Goal: Task Accomplishment & Management: Manage account settings

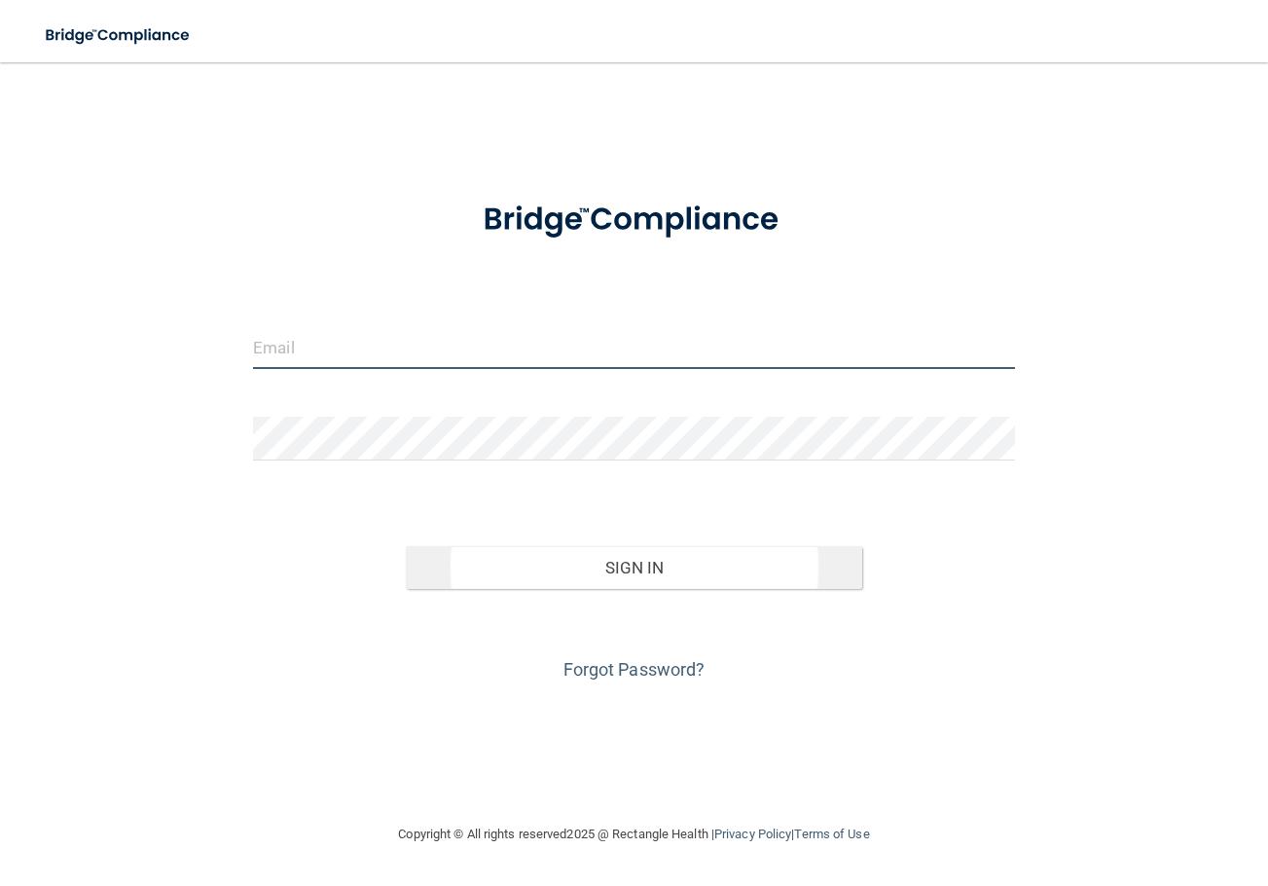
type input "[EMAIL_ADDRESS][DOMAIN_NAME]"
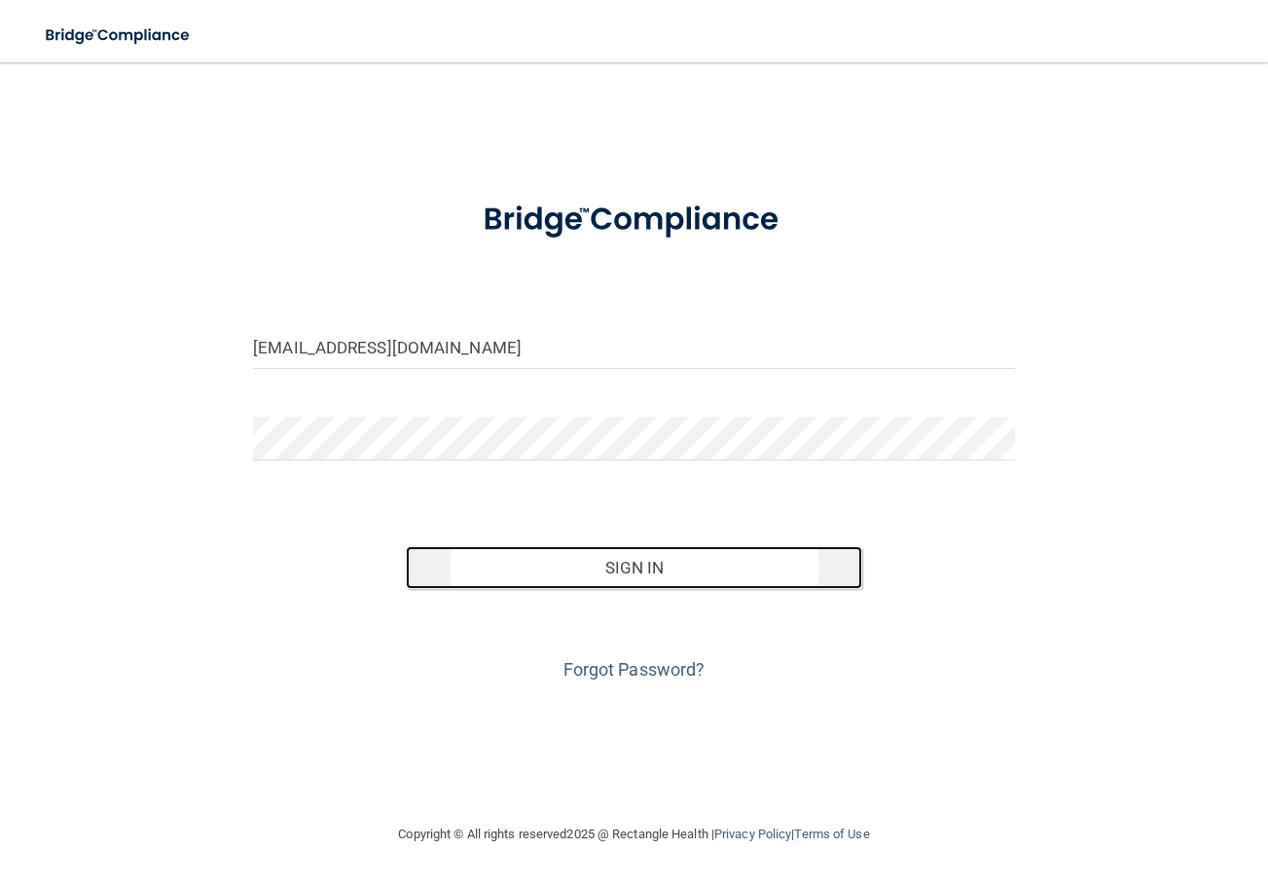
click at [553, 550] on button "Sign In" at bounding box center [635, 567] width 458 height 43
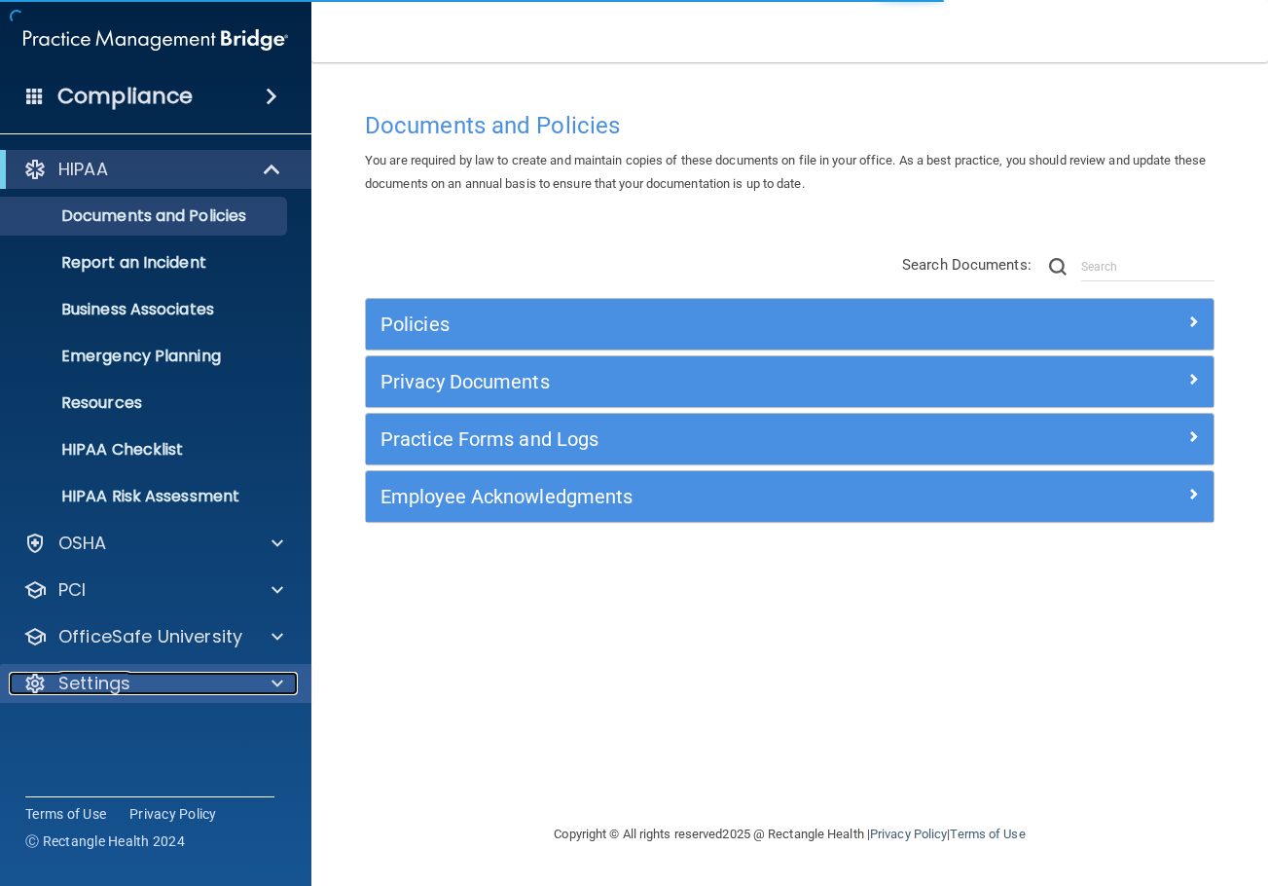
click at [159, 694] on div "Settings" at bounding box center [129, 683] width 241 height 23
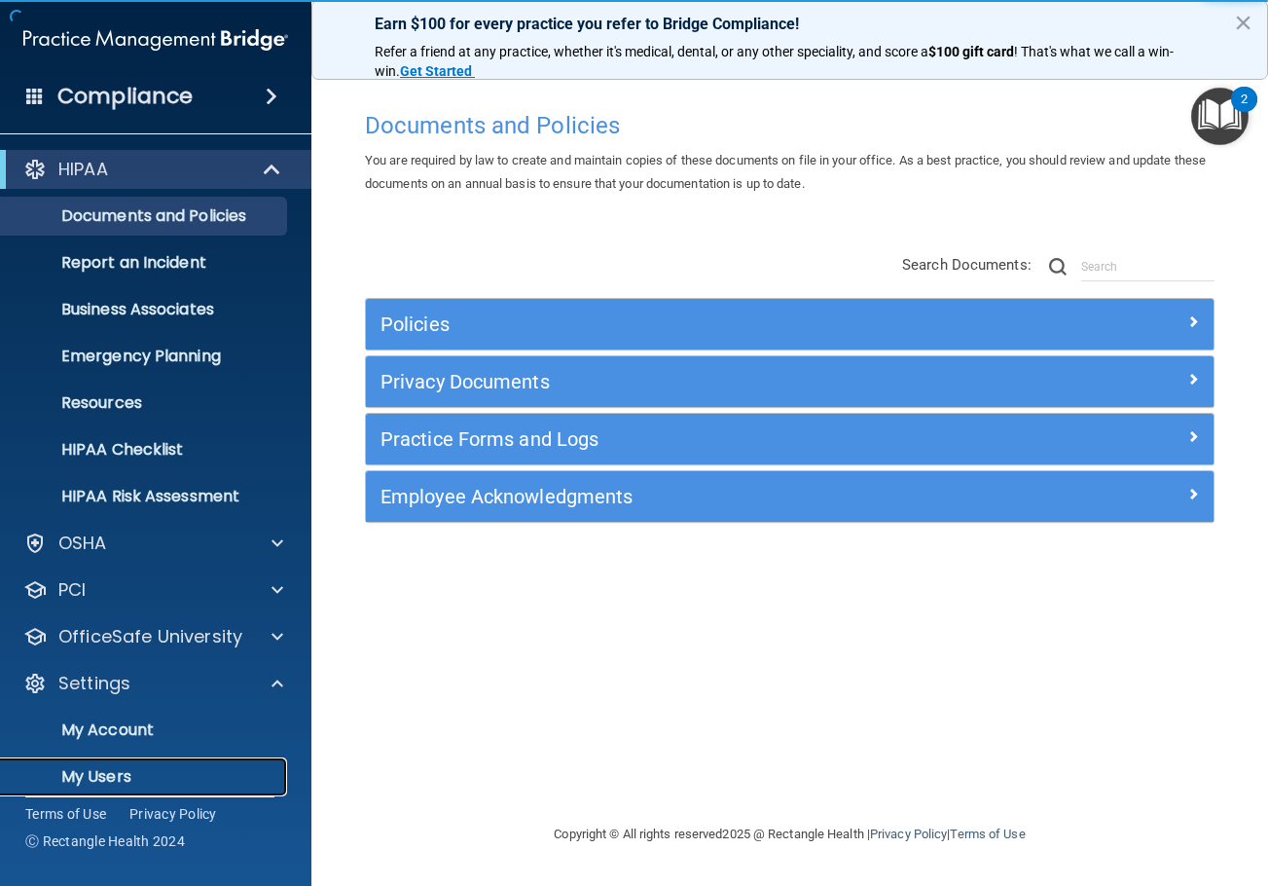
click at [127, 778] on p "My Users" at bounding box center [146, 776] width 266 height 19
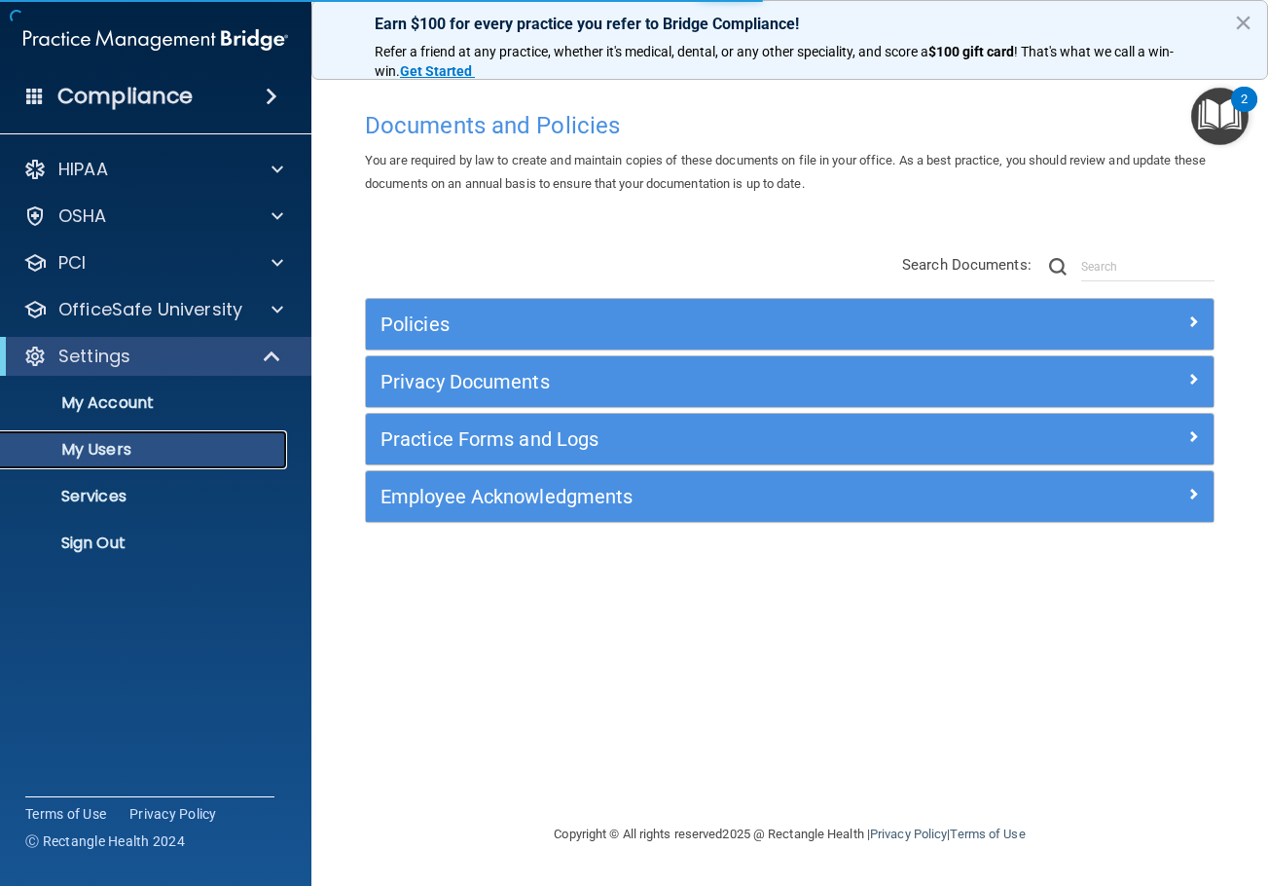
select select "20"
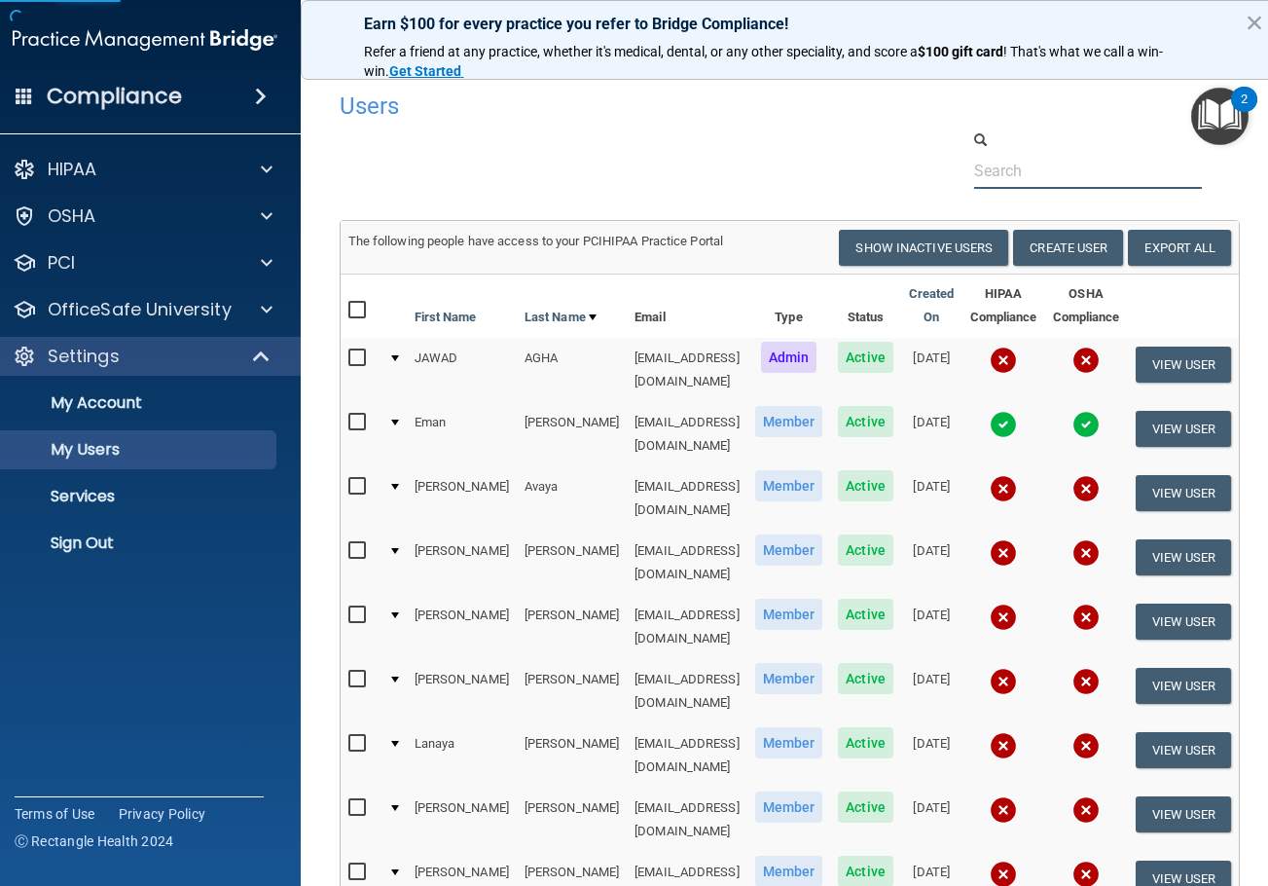
click at [1112, 173] on input "text" at bounding box center [1088, 171] width 229 height 36
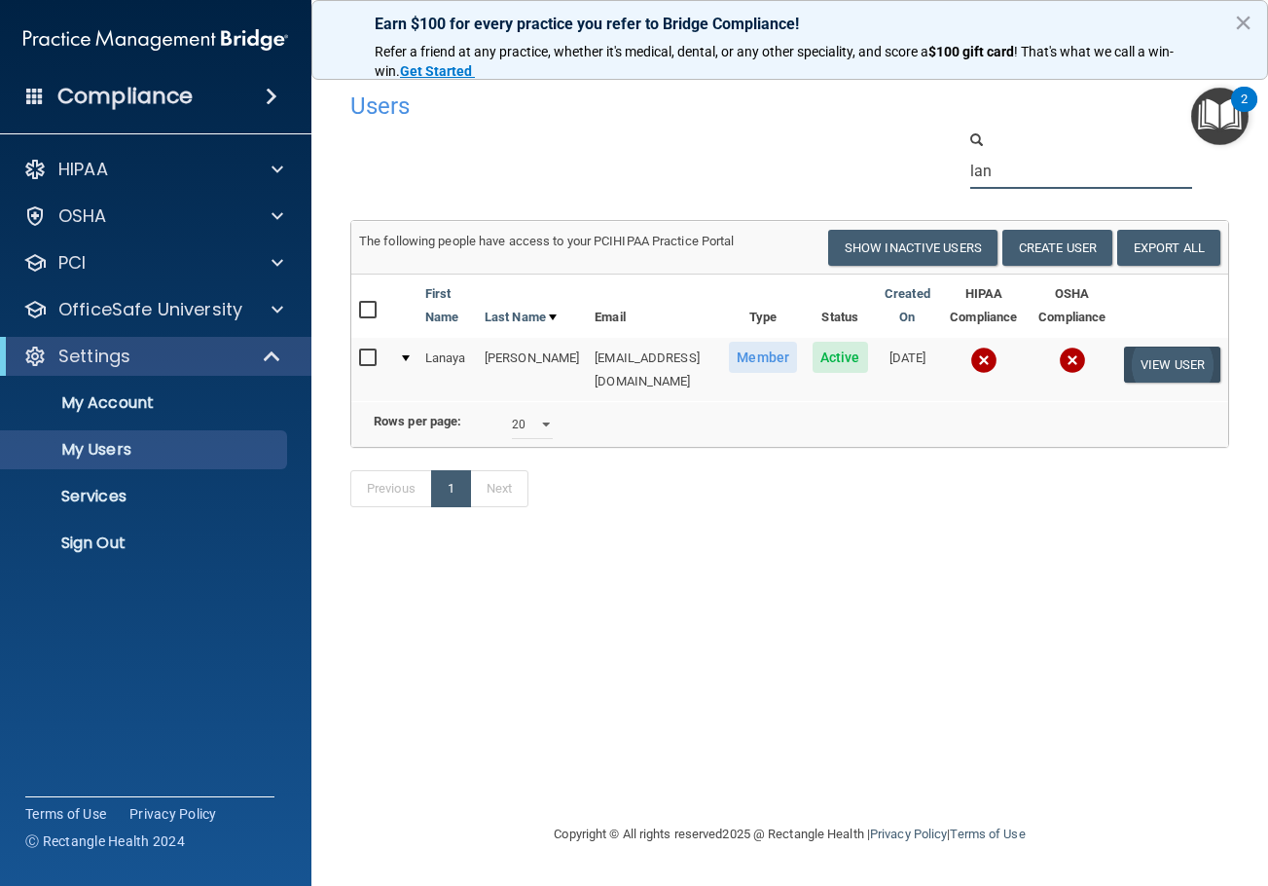
type input "lan"
click at [1181, 372] on button "View User" at bounding box center [1172, 365] width 96 height 36
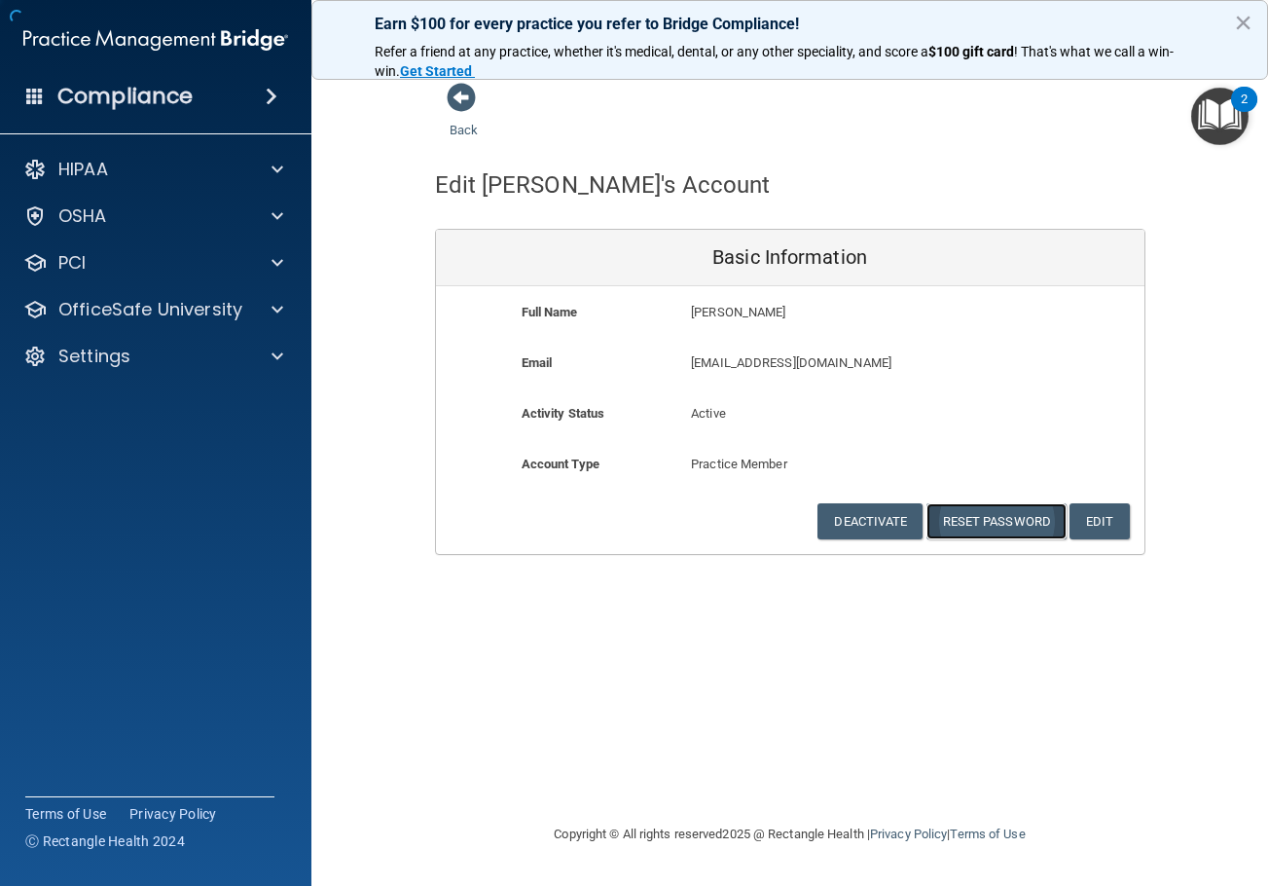
click at [1030, 521] on button "Reset Password" at bounding box center [997, 521] width 140 height 36
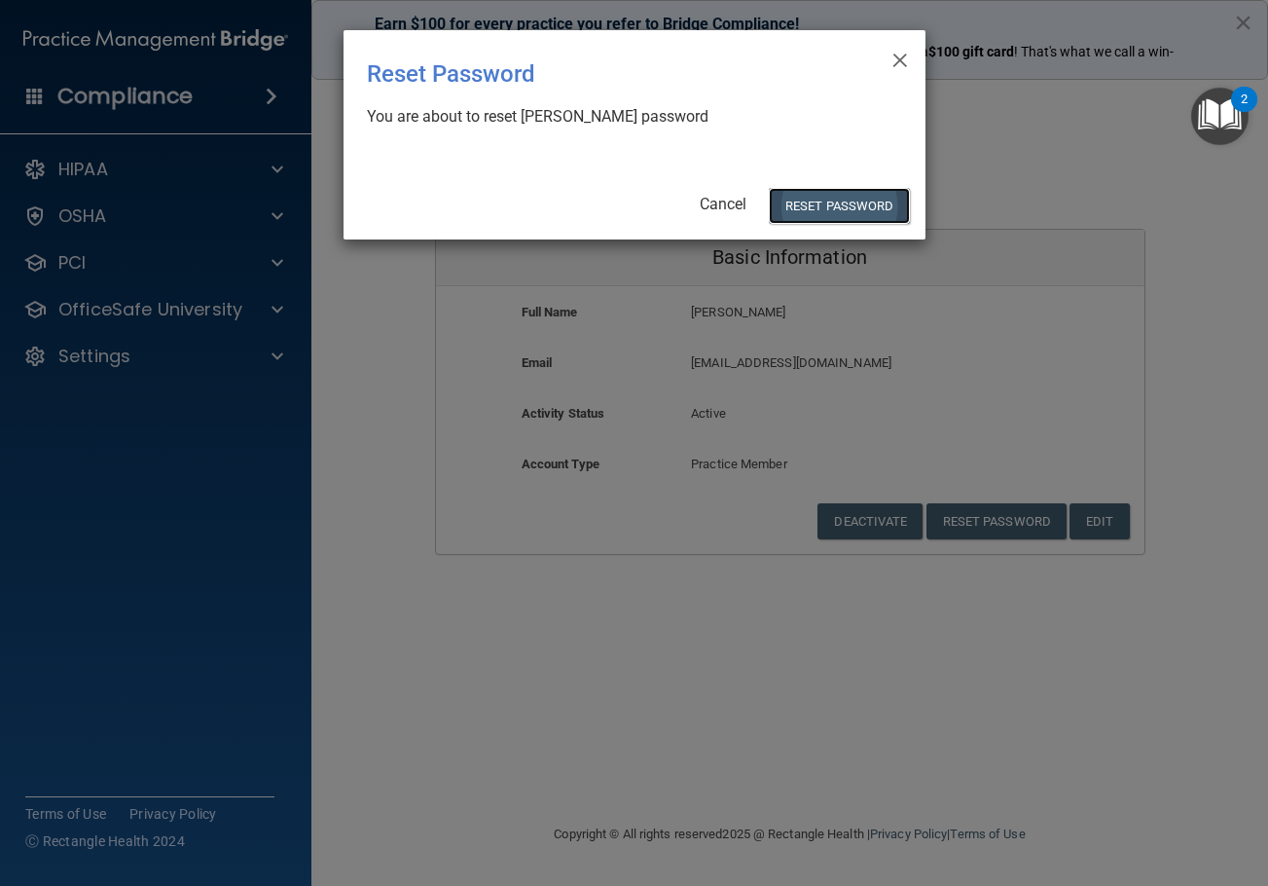
click at [812, 202] on button "Reset Password" at bounding box center [839, 206] width 140 height 36
